Goal: Use online tool/utility

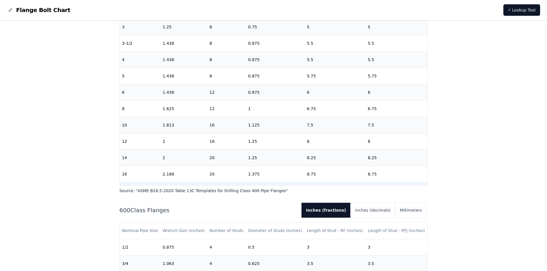
scroll to position [175, 0]
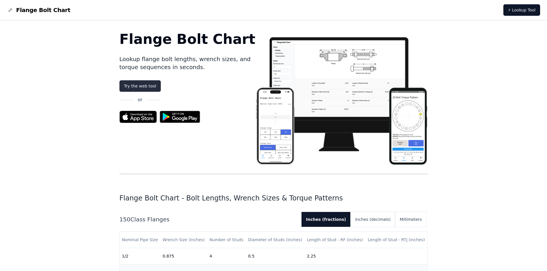
click at [147, 88] on link "Try the web tool" at bounding box center [139, 85] width 41 height 11
